Goal: Task Accomplishment & Management: Manage account settings

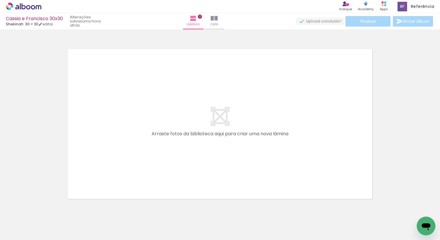
scroll to position [7, 0]
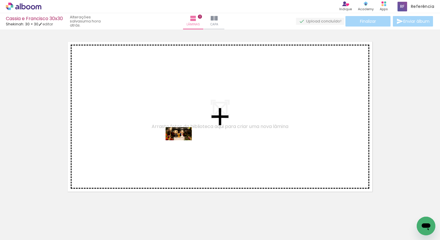
drag, startPoint x: 90, startPoint y: 223, endPoint x: 183, endPoint y: 145, distance: 121.0
click at [183, 145] on quentale-workspace at bounding box center [220, 120] width 440 height 240
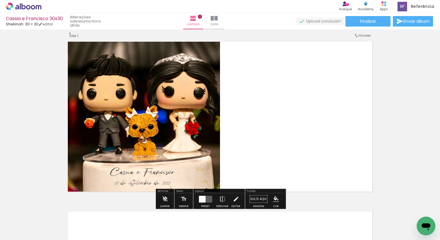
click at [200, 199] on div at bounding box center [202, 198] width 7 height 7
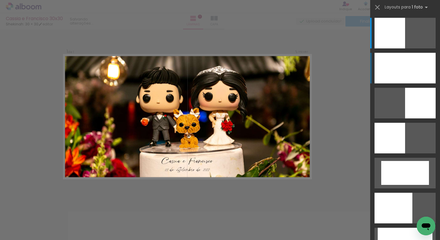
click at [408, 75] on div at bounding box center [405, 68] width 61 height 31
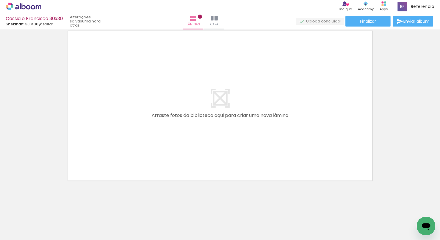
scroll to position [170, 0]
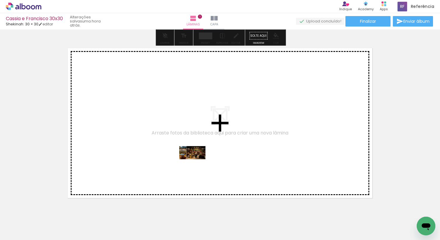
drag, startPoint x: 126, startPoint y: 225, endPoint x: 197, endPoint y: 163, distance: 93.8
click at [197, 163] on quentale-workspace at bounding box center [220, 120] width 440 height 240
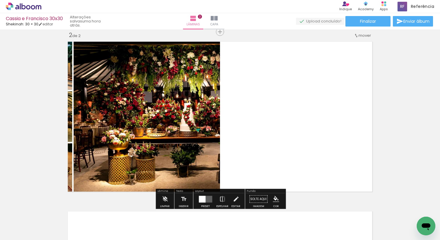
scroll to position [177, 0]
click at [202, 197] on div at bounding box center [202, 198] width 7 height 7
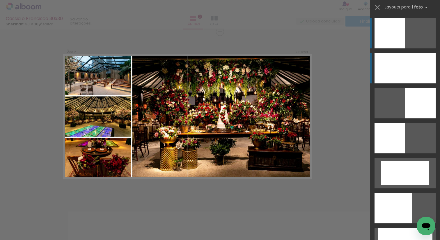
click at [394, 59] on div at bounding box center [405, 68] width 61 height 31
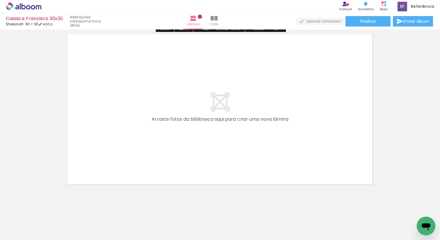
scroll to position [357, 0]
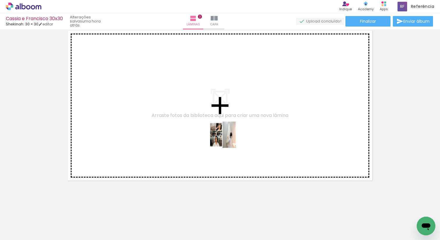
drag, startPoint x: 161, startPoint y: 223, endPoint x: 228, endPoint y: 138, distance: 108.4
click at [228, 138] on quentale-workspace at bounding box center [220, 120] width 440 height 240
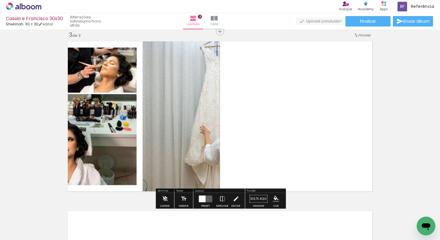
scroll to position [346, 0]
click at [207, 195] on quentale-layouter at bounding box center [205, 198] width 13 height 7
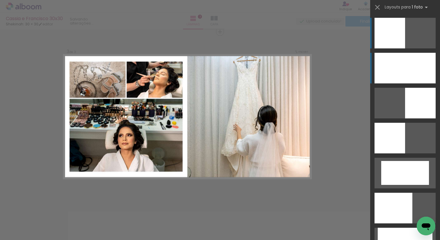
click at [402, 77] on div at bounding box center [405, 68] width 61 height 31
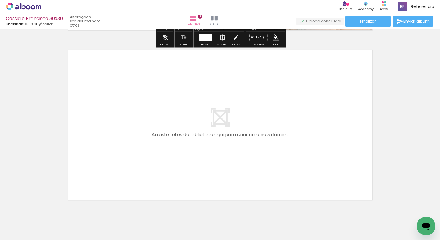
scroll to position [526, 0]
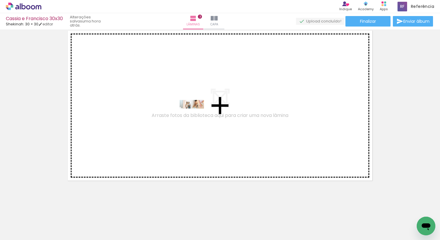
drag, startPoint x: 187, startPoint y: 221, endPoint x: 196, endPoint y: 115, distance: 106.6
click at [196, 115] on quentale-workspace at bounding box center [220, 120] width 440 height 240
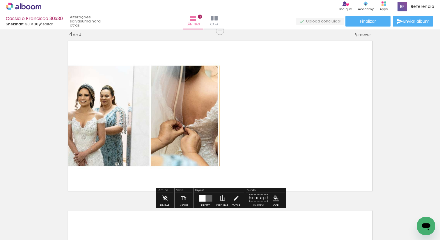
scroll to position [515, 0]
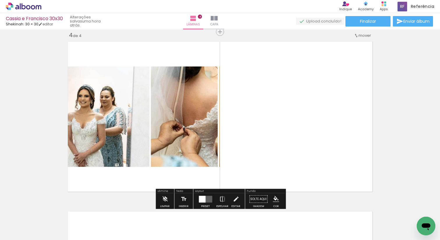
click at [203, 197] on div at bounding box center [202, 198] width 7 height 7
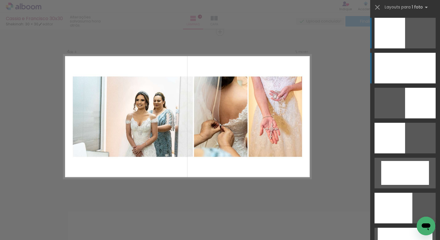
click at [421, 73] on div at bounding box center [405, 68] width 61 height 31
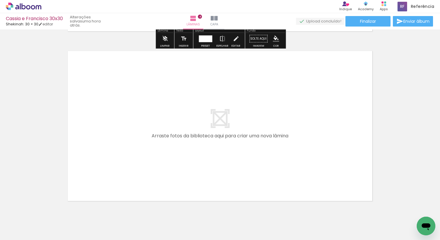
scroll to position [676, 0]
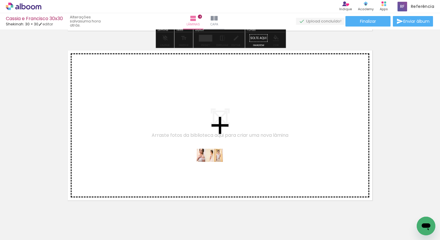
drag, startPoint x: 221, startPoint y: 223, endPoint x: 214, endPoint y: 161, distance: 61.8
click at [214, 161] on quentale-workspace at bounding box center [220, 120] width 440 height 240
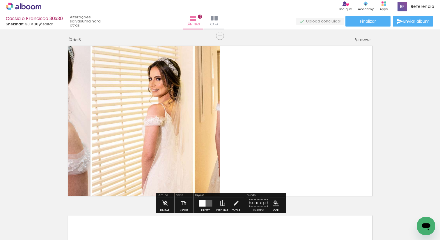
scroll to position [685, 0]
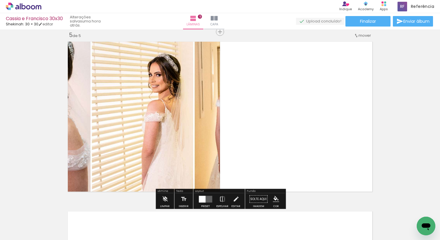
click at [200, 201] on div at bounding box center [202, 198] width 7 height 7
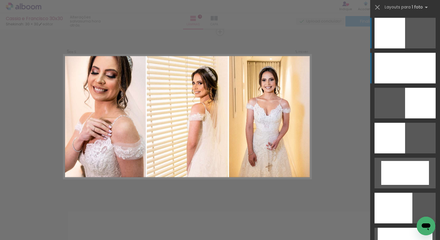
click at [400, 65] on div at bounding box center [405, 68] width 61 height 31
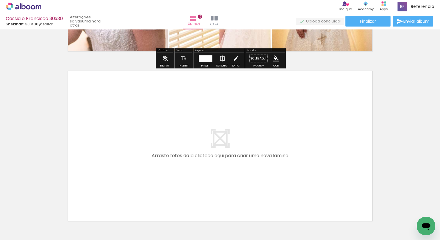
scroll to position [865, 0]
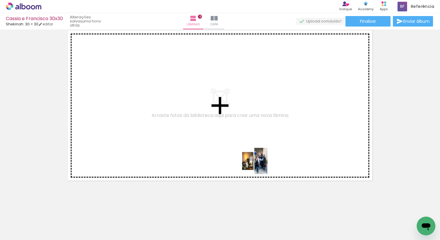
drag, startPoint x: 259, startPoint y: 220, endPoint x: 256, endPoint y: 134, distance: 86.2
click at [256, 134] on quentale-workspace at bounding box center [220, 120] width 440 height 240
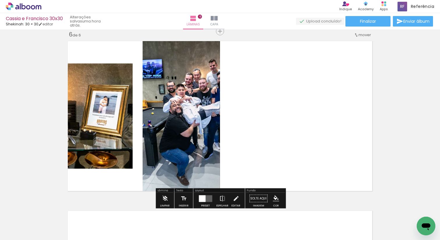
scroll to position [854, 0]
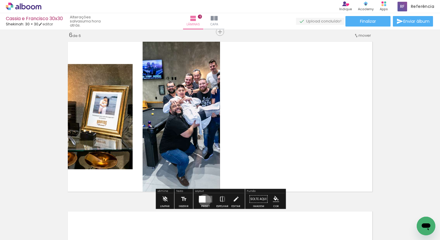
click at [203, 200] on div at bounding box center [202, 198] width 7 height 7
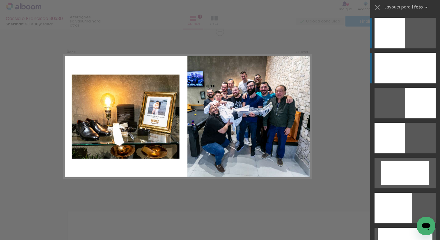
click at [413, 64] on div at bounding box center [405, 68] width 61 height 31
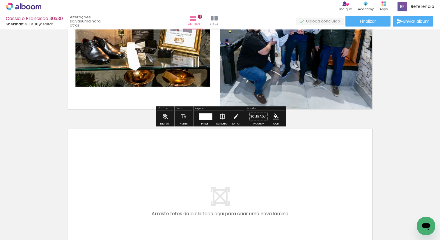
scroll to position [1035, 0]
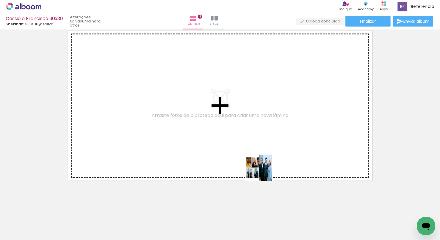
drag, startPoint x: 284, startPoint y: 223, endPoint x: 234, endPoint y: 120, distance: 113.5
click at [234, 120] on quentale-workspace at bounding box center [220, 120] width 440 height 240
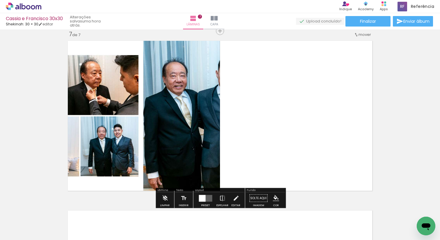
scroll to position [1024, 0]
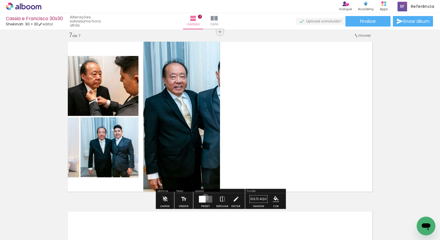
click at [204, 197] on div at bounding box center [202, 198] width 7 height 7
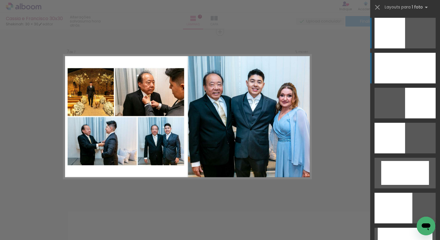
click at [410, 75] on div at bounding box center [405, 68] width 61 height 31
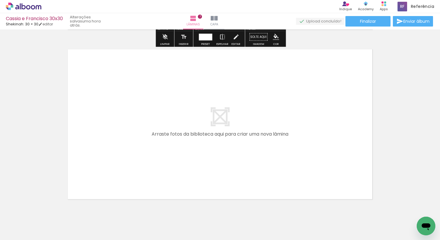
scroll to position [1204, 0]
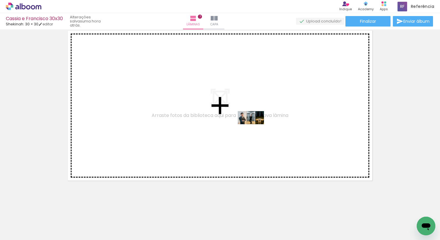
drag, startPoint x: 315, startPoint y: 222, endPoint x: 239, endPoint y: 116, distance: 130.0
click at [239, 116] on quentale-workspace at bounding box center [220, 120] width 440 height 240
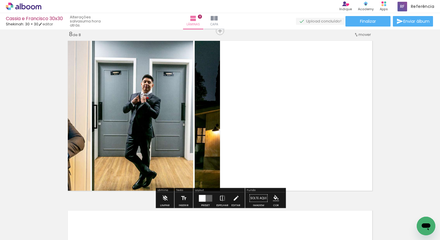
scroll to position [1193, 0]
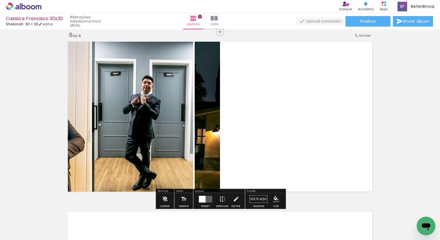
click at [205, 199] on quentale-layouter at bounding box center [205, 198] width 13 height 7
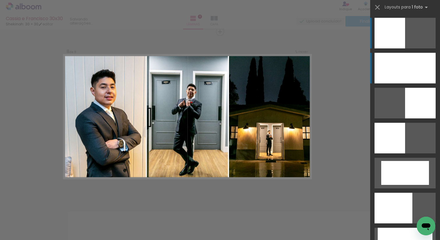
click at [391, 69] on div at bounding box center [405, 68] width 61 height 31
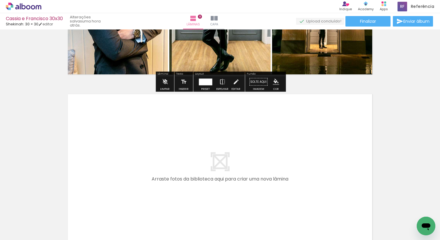
scroll to position [1373, 0]
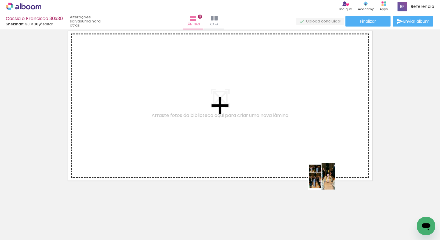
drag, startPoint x: 355, startPoint y: 219, endPoint x: 272, endPoint y: 125, distance: 125.8
click at [272, 125] on quentale-workspace at bounding box center [220, 120] width 440 height 240
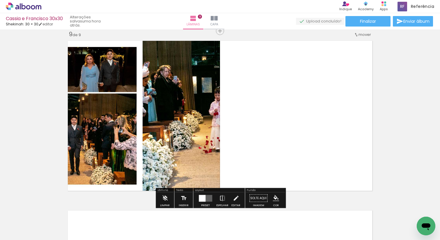
scroll to position [1362, 0]
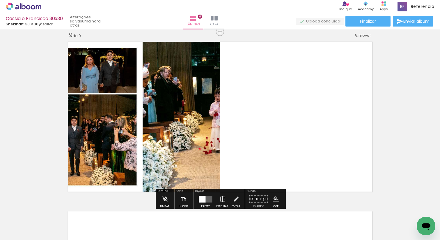
click at [201, 198] on div at bounding box center [202, 198] width 7 height 7
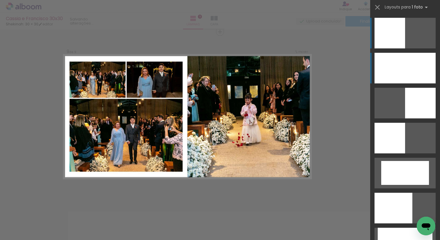
click at [388, 74] on div at bounding box center [405, 68] width 61 height 31
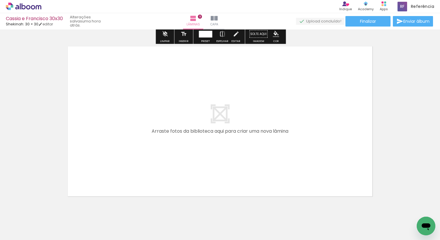
scroll to position [1543, 0]
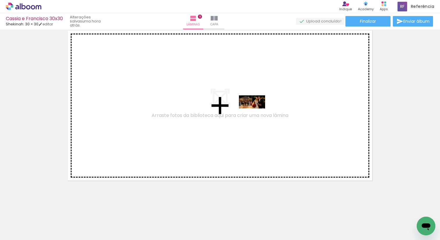
drag, startPoint x: 383, startPoint y: 222, endPoint x: 257, endPoint y: 114, distance: 165.9
click at [256, 113] on quentale-workspace at bounding box center [220, 120] width 440 height 240
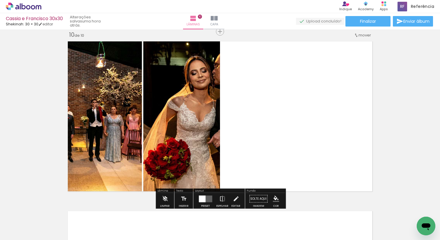
scroll to position [1532, 0]
click at [203, 198] on div at bounding box center [202, 198] width 7 height 7
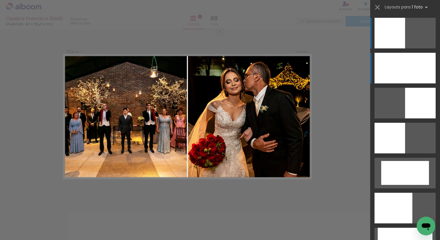
click at [385, 64] on div at bounding box center [405, 68] width 61 height 31
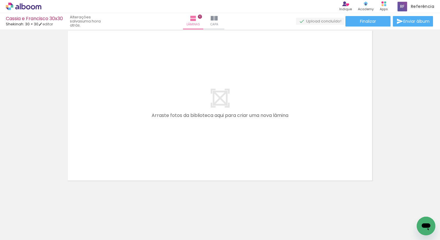
scroll to position [0, 248]
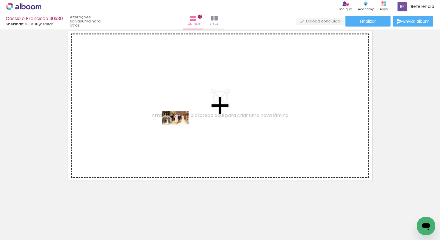
drag, startPoint x: 169, startPoint y: 225, endPoint x: 182, endPoint y: 125, distance: 100.4
click at [182, 125] on quentale-workspace at bounding box center [220, 120] width 440 height 240
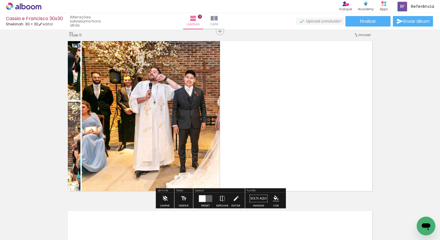
scroll to position [1701, 0]
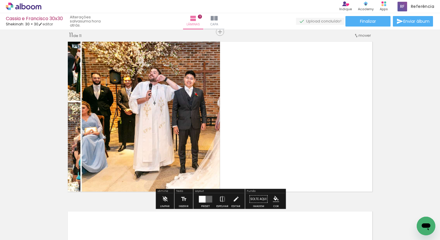
click at [205, 200] on quentale-layouter at bounding box center [205, 198] width 13 height 7
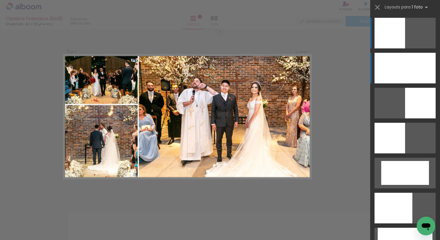
click at [400, 72] on div at bounding box center [405, 68] width 61 height 31
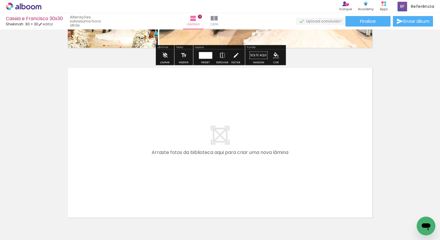
scroll to position [1881, 0]
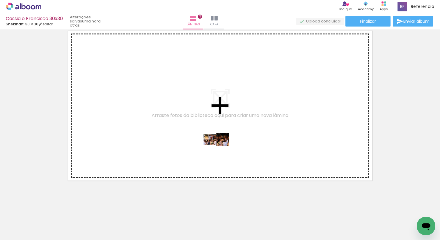
drag, startPoint x: 201, startPoint y: 220, endPoint x: 221, endPoint y: 150, distance: 72.9
click at [221, 150] on quentale-workspace at bounding box center [220, 120] width 440 height 240
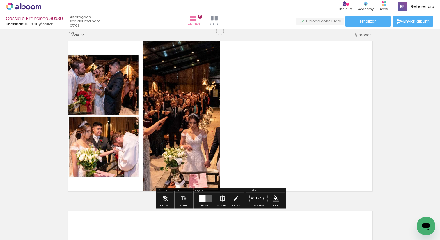
scroll to position [1870, 0]
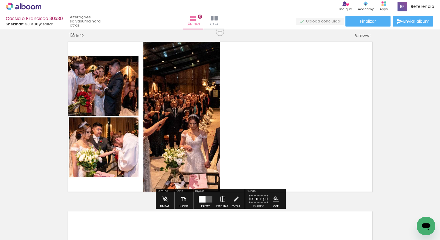
click at [199, 198] on div at bounding box center [202, 198] width 7 height 7
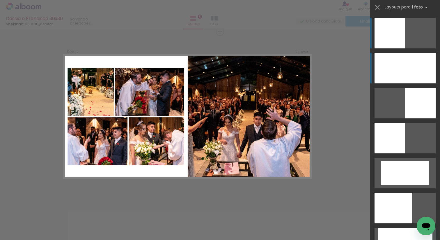
click at [425, 75] on div at bounding box center [405, 68] width 61 height 31
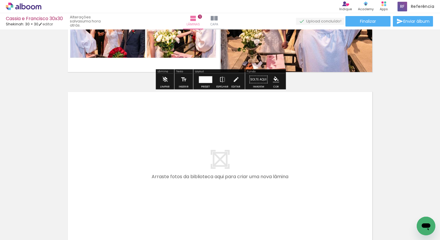
scroll to position [2051, 0]
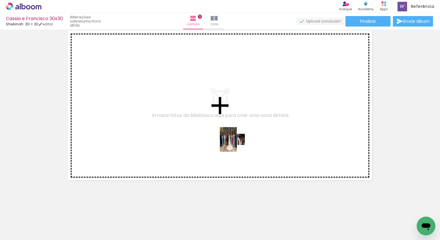
drag, startPoint x: 237, startPoint y: 221, endPoint x: 235, endPoint y: 121, distance: 100.1
click at [235, 121] on quentale-workspace at bounding box center [220, 120] width 440 height 240
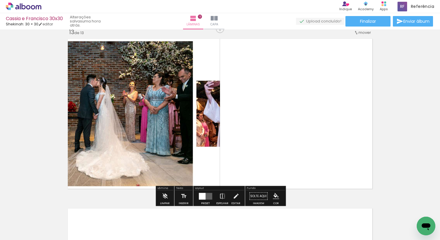
scroll to position [2040, 0]
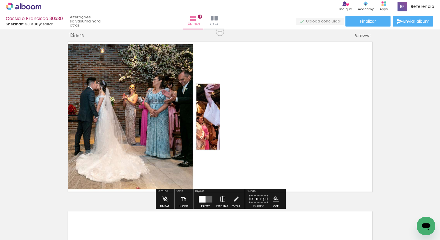
click at [201, 198] on div at bounding box center [202, 198] width 7 height 7
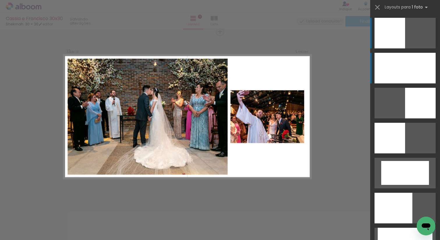
click at [391, 68] on div at bounding box center [405, 68] width 61 height 31
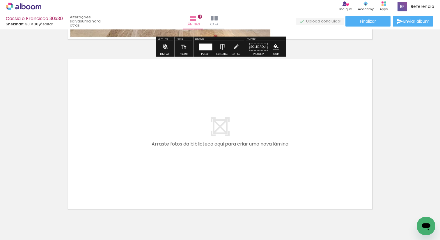
scroll to position [2220, 0]
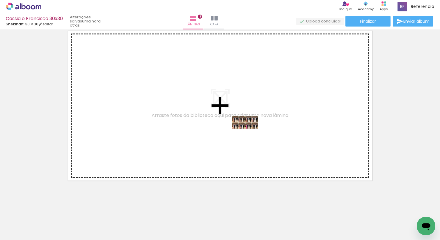
drag, startPoint x: 270, startPoint y: 224, endPoint x: 249, endPoint y: 133, distance: 92.6
click at [249, 133] on quentale-workspace at bounding box center [220, 120] width 440 height 240
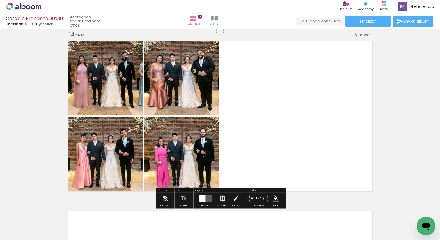
scroll to position [2209, 0]
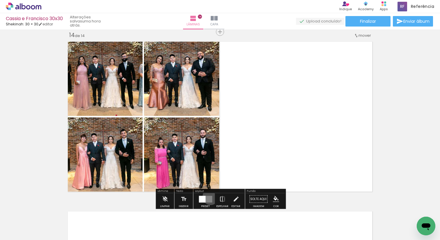
click at [209, 196] on quentale-layouter at bounding box center [205, 198] width 13 height 7
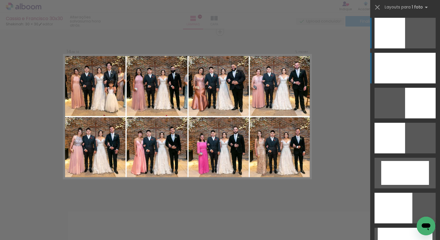
click at [428, 71] on div at bounding box center [405, 68] width 61 height 31
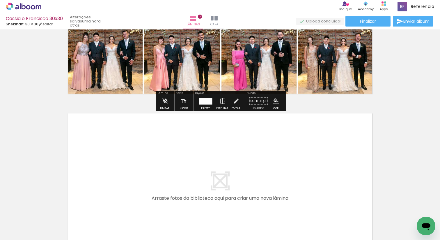
scroll to position [2390, 0]
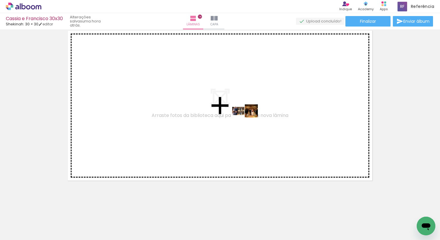
drag, startPoint x: 299, startPoint y: 223, endPoint x: 249, endPoint y: 122, distance: 112.8
click at [249, 122] on quentale-workspace at bounding box center [220, 120] width 440 height 240
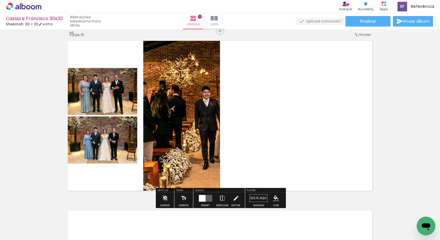
scroll to position [2379, 0]
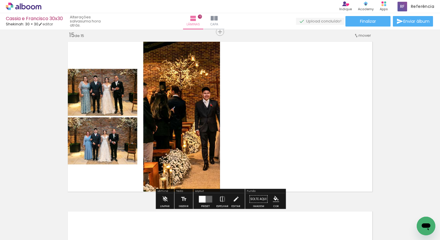
click at [201, 198] on div at bounding box center [202, 198] width 7 height 7
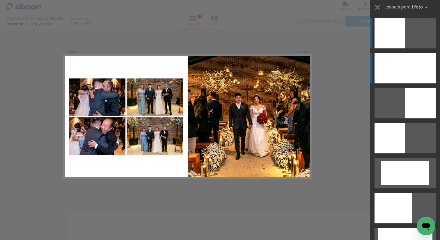
click at [396, 67] on div at bounding box center [405, 68] width 61 height 31
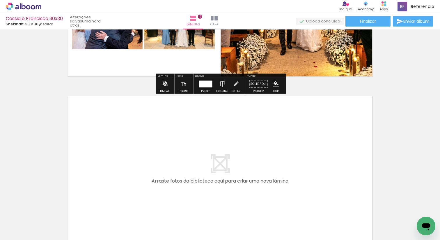
scroll to position [2559, 0]
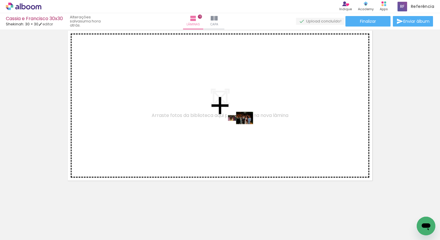
drag, startPoint x: 330, startPoint y: 223, endPoint x: 245, endPoint y: 129, distance: 127.1
click at [245, 129] on quentale-workspace at bounding box center [220, 120] width 440 height 240
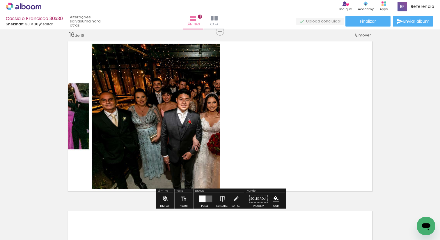
scroll to position [2548, 0]
click at [206, 203] on div at bounding box center [206, 199] width 16 height 12
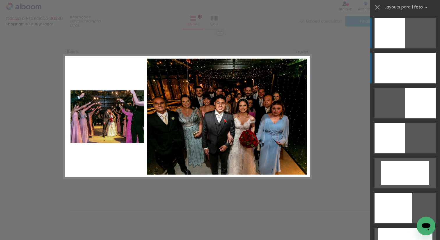
click at [398, 78] on div at bounding box center [405, 68] width 61 height 31
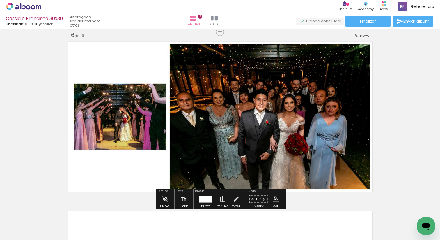
scroll to position [2728, 0]
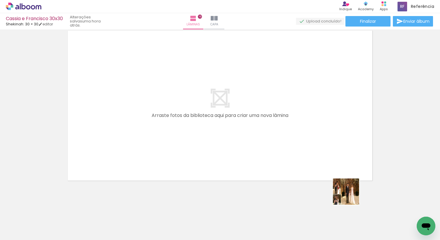
drag, startPoint x: 368, startPoint y: 224, endPoint x: 280, endPoint y: 110, distance: 144.2
click at [280, 109] on quentale-workspace at bounding box center [220, 120] width 440 height 240
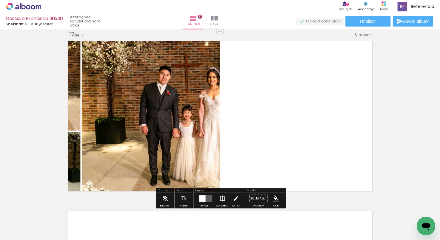
scroll to position [2717, 0]
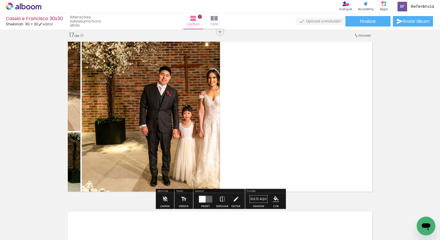
click at [199, 200] on div at bounding box center [202, 198] width 7 height 7
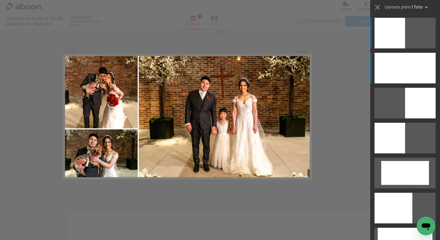
click at [411, 76] on div at bounding box center [405, 68] width 61 height 31
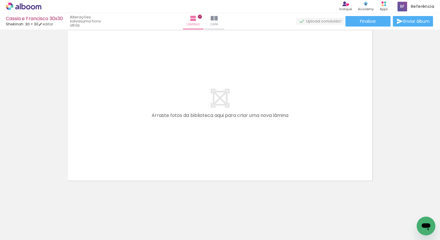
scroll to position [0, 481]
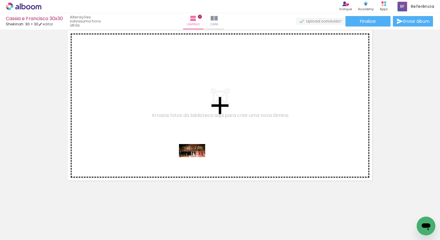
drag, startPoint x: 160, startPoint y: 224, endPoint x: 201, endPoint y: 155, distance: 80.1
click at [201, 155] on quentale-workspace at bounding box center [220, 120] width 440 height 240
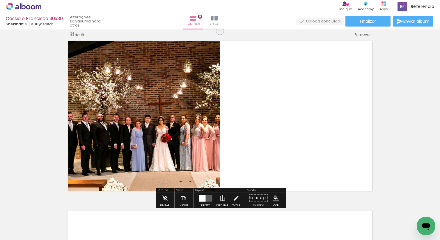
scroll to position [2887, 0]
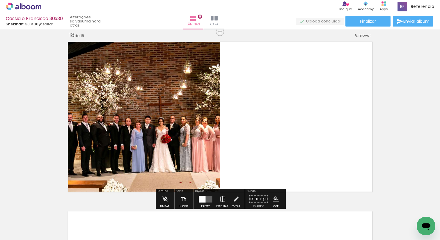
click at [204, 200] on div at bounding box center [202, 198] width 7 height 7
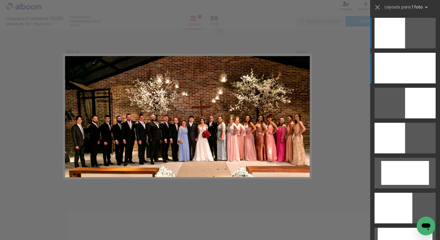
click at [394, 77] on div at bounding box center [405, 68] width 61 height 31
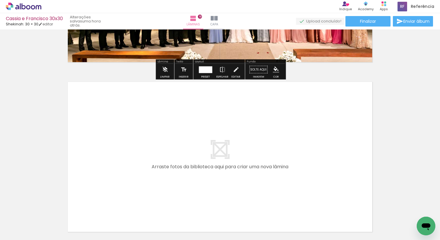
scroll to position [3067, 0]
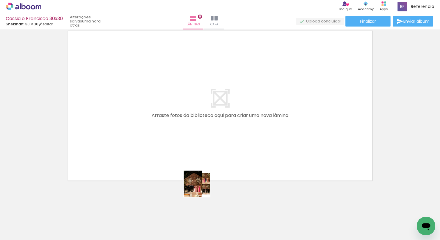
drag, startPoint x: 195, startPoint y: 223, endPoint x: 216, endPoint y: 128, distance: 97.6
click at [216, 128] on quentale-workspace at bounding box center [220, 120] width 440 height 240
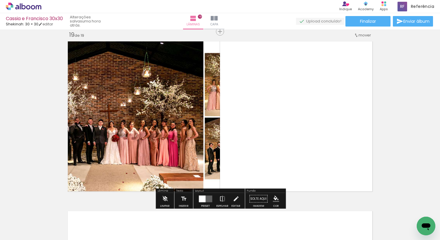
scroll to position [3056, 0]
click at [204, 197] on div at bounding box center [202, 198] width 7 height 7
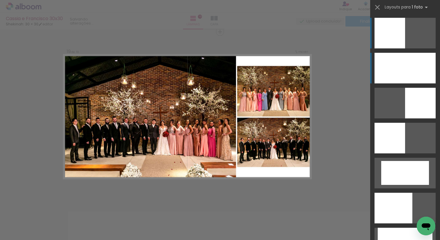
click at [395, 69] on div at bounding box center [405, 68] width 61 height 31
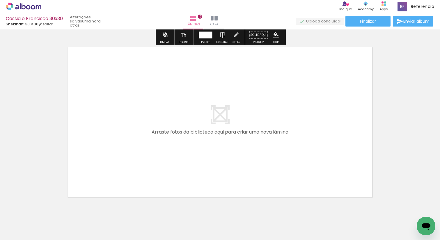
scroll to position [3236, 0]
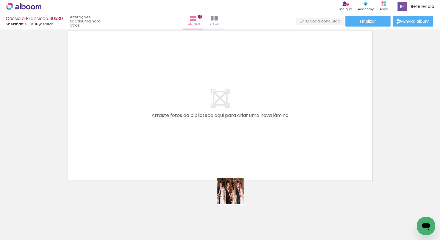
drag, startPoint x: 235, startPoint y: 221, endPoint x: 237, endPoint y: 116, distance: 104.8
click at [237, 116] on quentale-workspace at bounding box center [220, 120] width 440 height 240
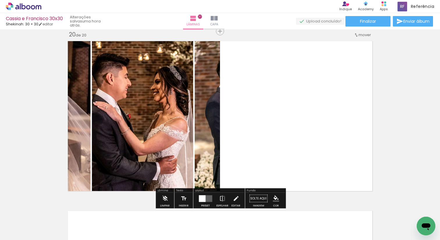
scroll to position [3225, 0]
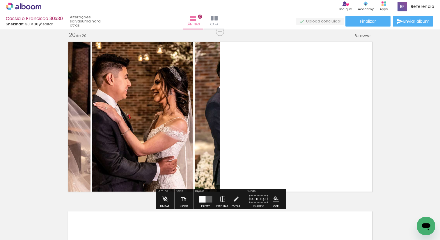
click at [203, 199] on div at bounding box center [202, 198] width 7 height 7
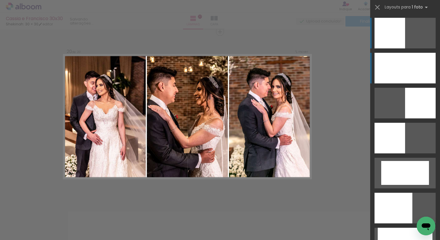
click at [407, 65] on div at bounding box center [405, 68] width 61 height 31
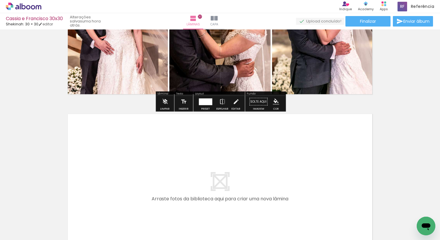
scroll to position [3406, 0]
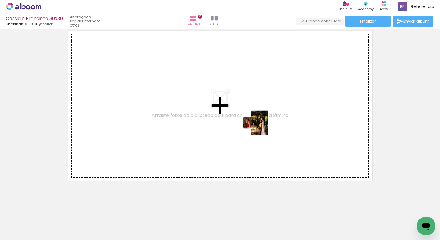
drag, startPoint x: 266, startPoint y: 224, endPoint x: 258, endPoint y: 120, distance: 103.6
click at [258, 120] on quentale-workspace at bounding box center [220, 120] width 440 height 240
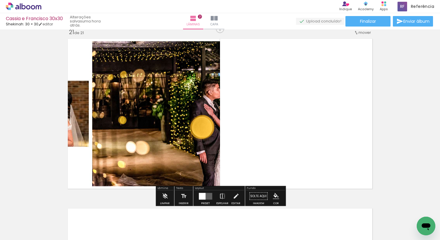
scroll to position [3395, 0]
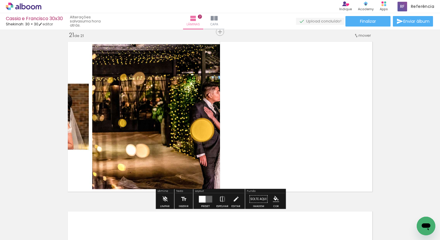
click at [199, 201] on div at bounding box center [202, 198] width 7 height 7
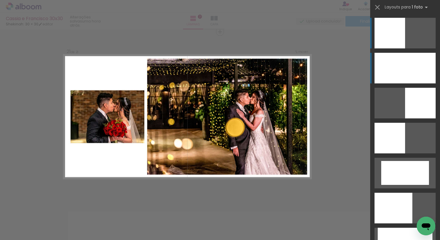
click at [393, 71] on div at bounding box center [405, 68] width 61 height 31
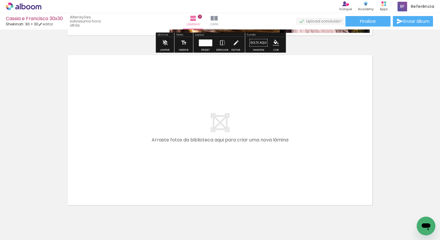
scroll to position [3575, 0]
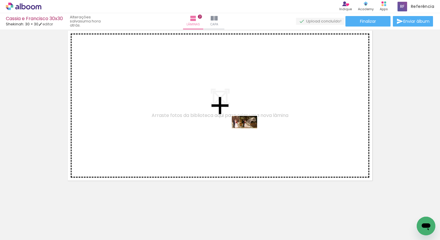
drag, startPoint x: 297, startPoint y: 221, endPoint x: 249, endPoint y: 132, distance: 100.9
click at [249, 133] on quentale-workspace at bounding box center [220, 120] width 440 height 240
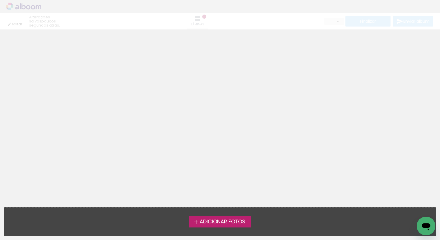
type input "0"
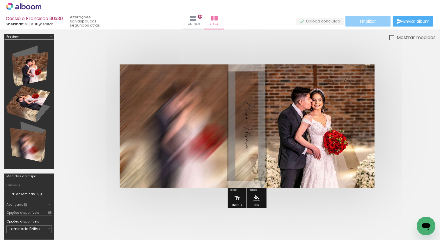
click at [357, 24] on paper-button "Finalizar" at bounding box center [367, 21] width 45 height 10
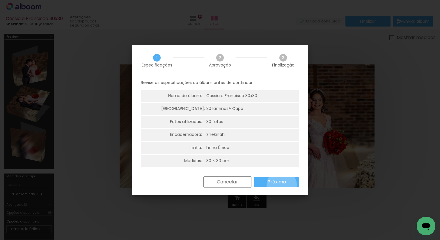
click at [282, 185] on paper-button "Próximo" at bounding box center [276, 181] width 45 height 10
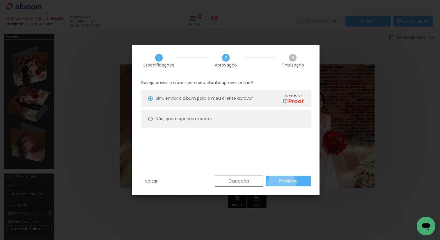
click at [0, 0] on slot "Próximo" at bounding box center [0, 0] width 0 height 0
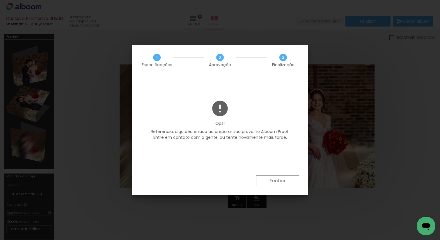
click at [293, 180] on paper-button "Fechar" at bounding box center [277, 180] width 43 height 11
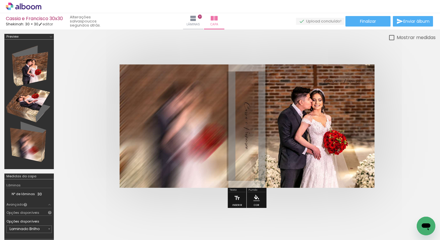
click at [419, 223] on div "Abrir janela de mensagens" at bounding box center [425, 225] width 17 height 17
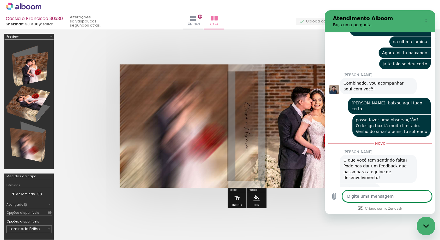
scroll to position [347, 0]
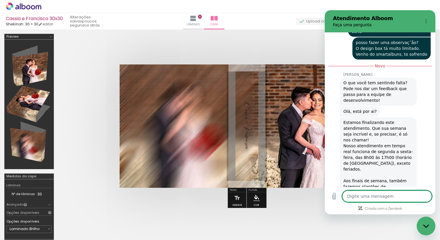
click at [366, 196] on textarea at bounding box center [387, 196] width 90 height 12
type textarea "o"
type textarea "x"
type textarea "ol"
type textarea "x"
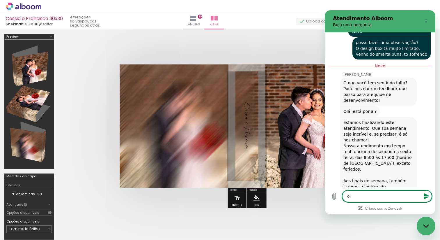
type textarea "ola"
type textarea "x"
type textarea "ola"
type textarea "x"
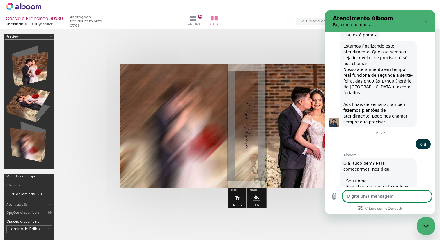
type textarea "x"
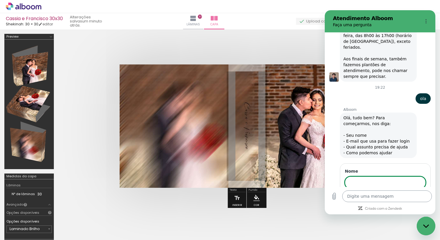
scroll to position [468, 0]
type input "[PERSON_NAME]"
click at [399, 193] on button "Avançar" at bounding box center [412, 199] width 26 height 12
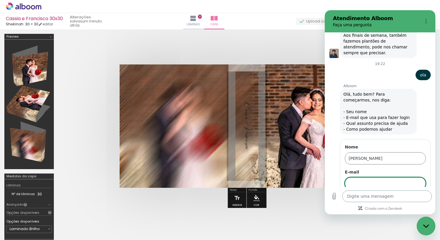
scroll to position [493, 0]
type input "l"
type input "[EMAIL_ADDRESS][DOMAIN_NAME]"
click at [399, 193] on button "Avançar" at bounding box center [412, 199] width 26 height 12
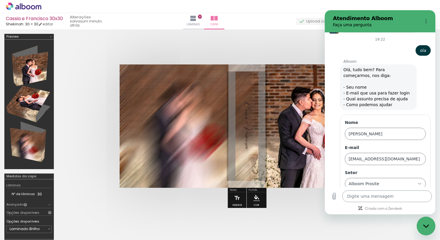
scroll to position [518, 0]
click at [360, 177] on div "Alboom Prosite Alboom Prosite" at bounding box center [382, 182] width 68 height 10
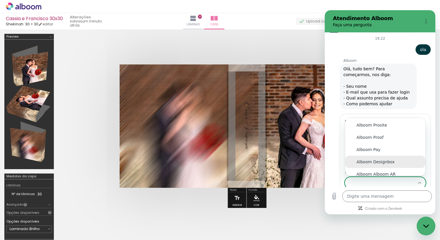
scroll to position [5, 0]
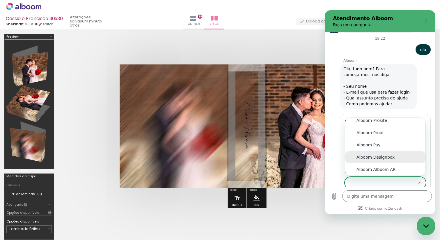
click at [364, 154] on div "Alboom Designbox" at bounding box center [386, 157] width 58 height 6
type input "Alboom Designbox"
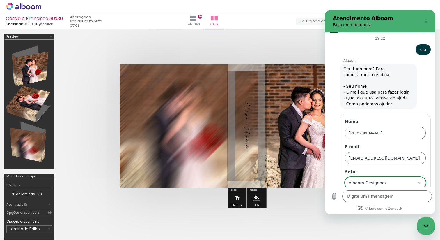
scroll to position [0, 0]
click at [409, 195] on span "Avançar" at bounding box center [412, 198] width 17 height 7
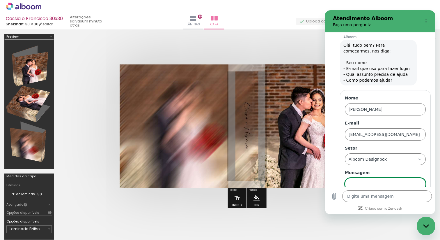
scroll to position [543, 0]
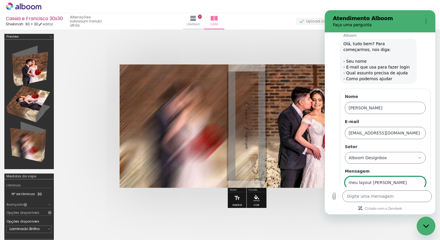
type input "meu layout [PERSON_NAME]"
click at [419, 195] on span "Enviar" at bounding box center [414, 198] width 13 height 7
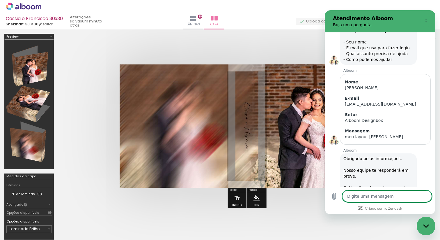
scroll to position [563, 0]
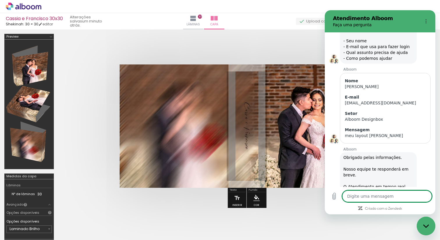
click at [103, 107] on quentale-cover at bounding box center [246, 125] width 331 height 123
click at [431, 225] on div "Fechar janela de mensagens" at bounding box center [425, 225] width 17 height 17
type textarea "x"
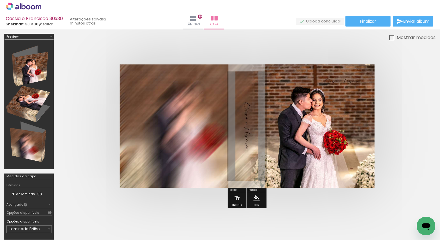
click at [404, 85] on quentale-cover at bounding box center [246, 125] width 331 height 123
click at [94, 223] on div at bounding box center [91, 220] width 29 height 14
click at [89, 157] on quentale-cover at bounding box center [246, 125] width 331 height 123
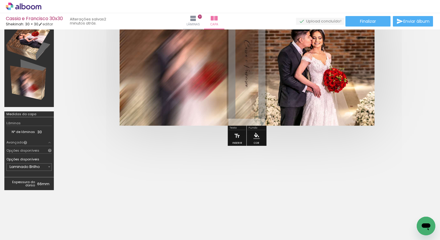
scroll to position [0, 0]
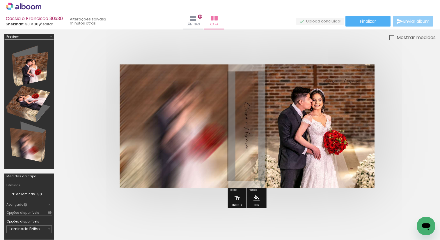
click at [408, 21] on span "Enviar álbum" at bounding box center [416, 21] width 26 height 4
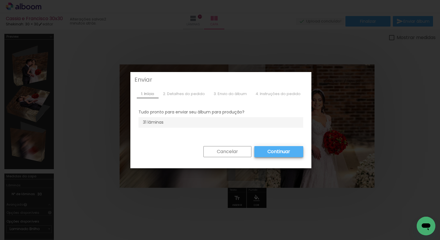
click at [213, 149] on paper-button "Cancelar" at bounding box center [227, 151] width 48 height 11
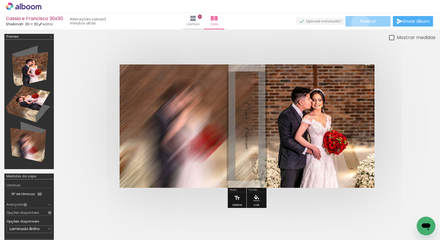
click at [360, 23] on span "Finalizar" at bounding box center [368, 21] width 16 height 4
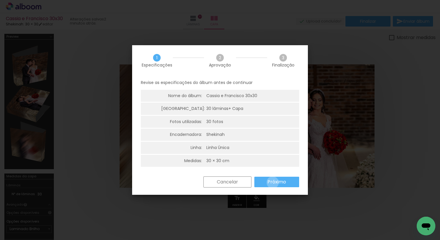
click at [0, 0] on slot "Próximo" at bounding box center [0, 0] width 0 height 0
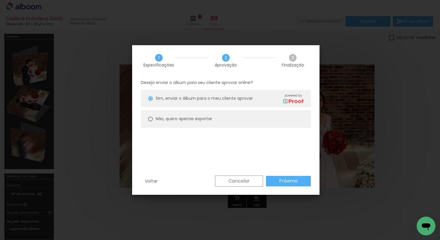
click at [277, 180] on paper-button "Próximo" at bounding box center [288, 180] width 45 height 10
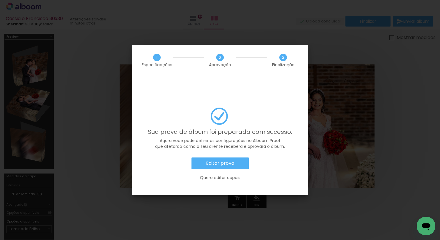
scroll to position [563, 0]
click at [0, 0] on slot "Editar prova" at bounding box center [0, 0] width 0 height 0
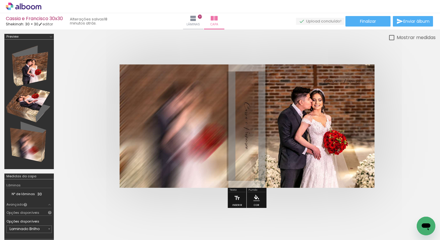
scroll to position [563, 0]
